Goal: Navigation & Orientation: Find specific page/section

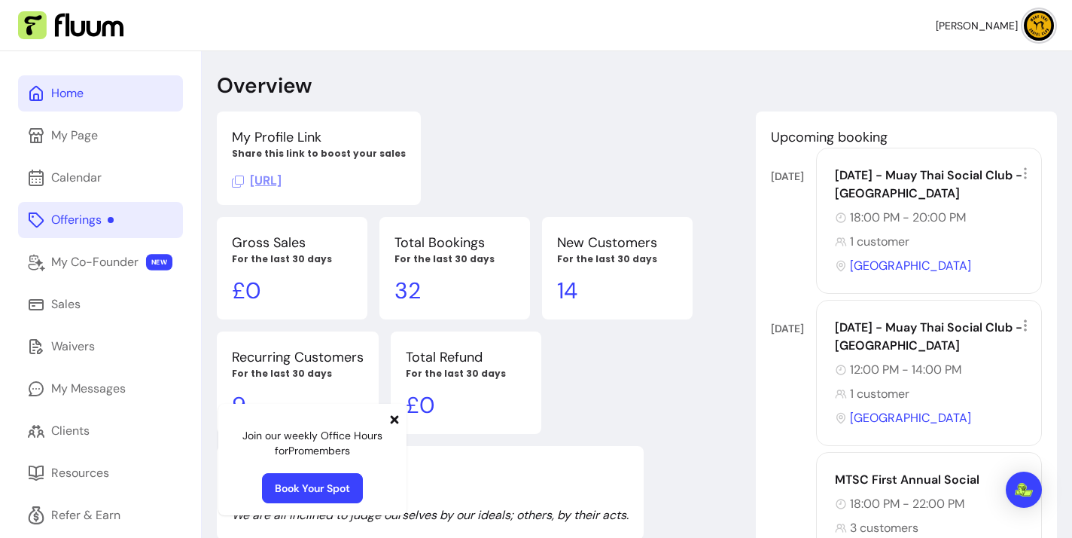
click at [135, 209] on link "Offerings" at bounding box center [100, 220] width 165 height 36
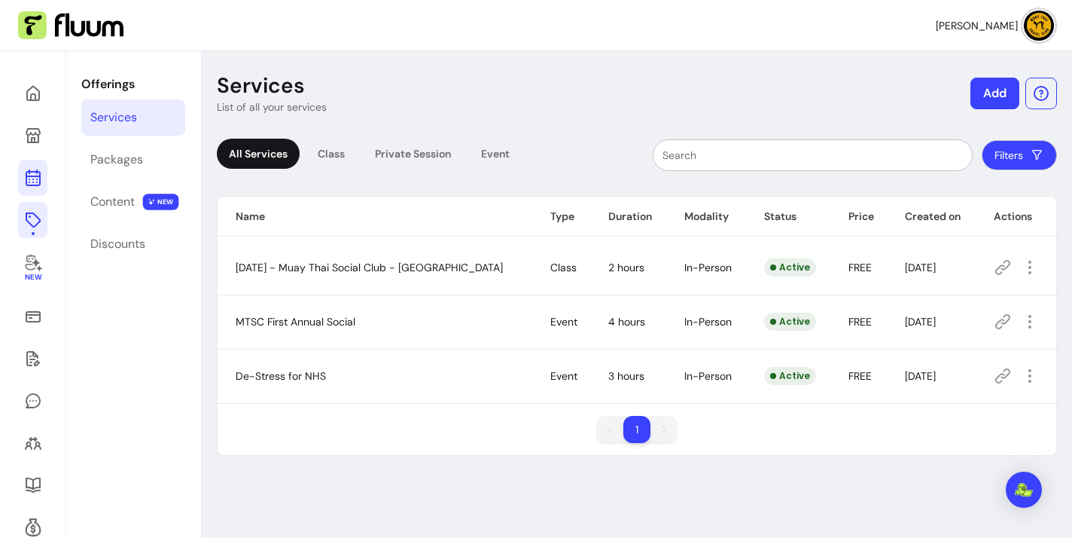
click at [40, 178] on icon at bounding box center [33, 178] width 18 height 18
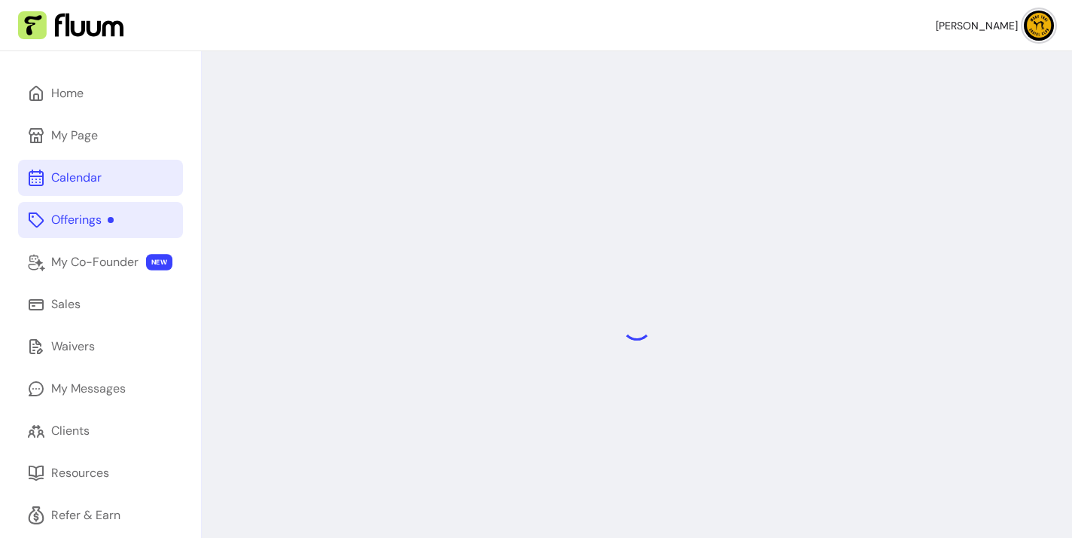
click at [126, 222] on link "Offerings" at bounding box center [100, 220] width 165 height 36
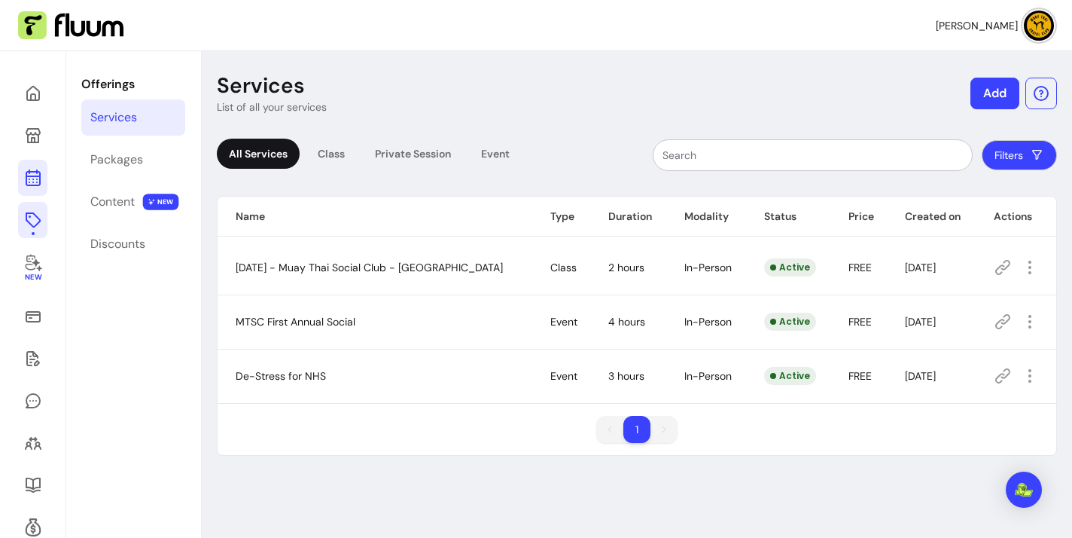
click at [36, 180] on icon at bounding box center [33, 178] width 18 height 18
